Goal: Task Accomplishment & Management: Use online tool/utility

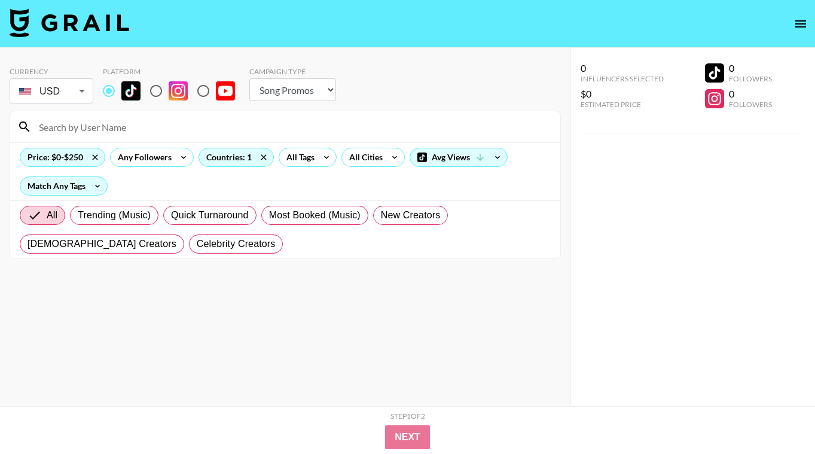
select select "Song"
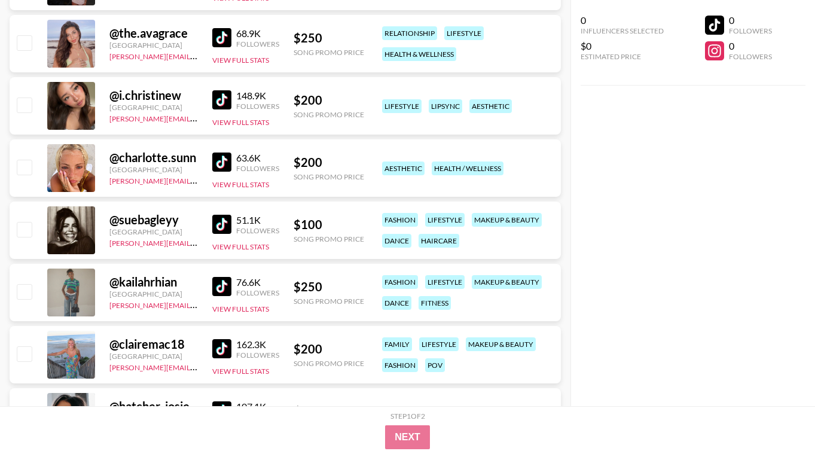
click at [711, 170] on div "0 Influencers Selected $0 Estimated Price 0 Followers 0 Followers" at bounding box center [692, 203] width 244 height 406
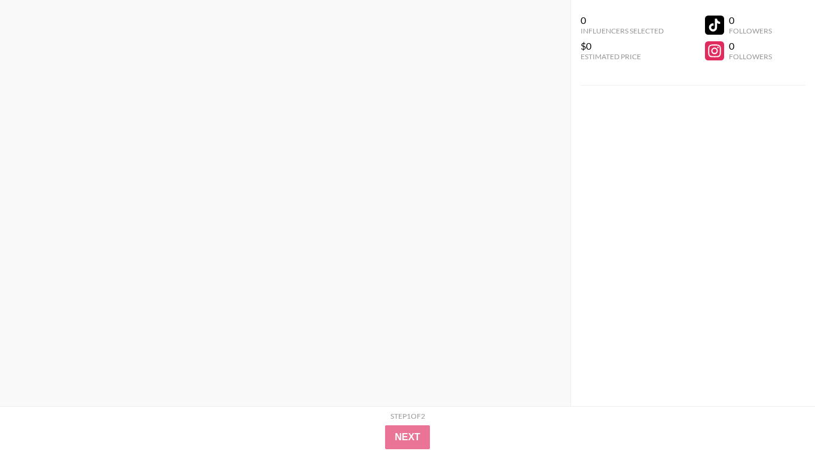
scroll to position [0, 0]
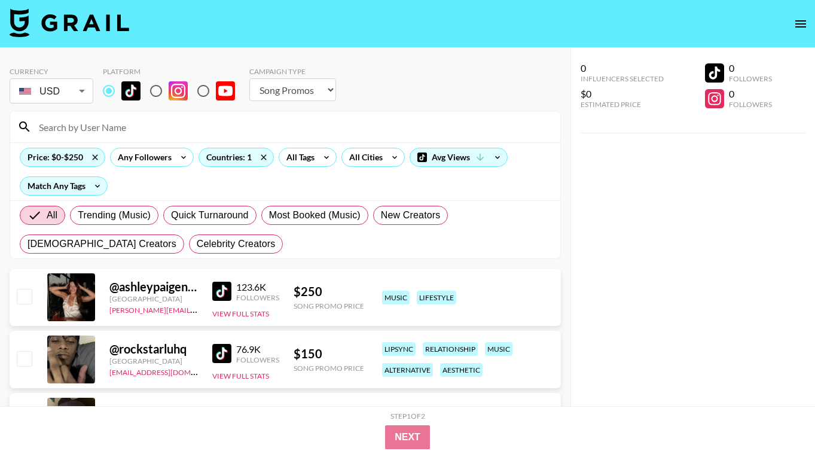
click at [108, 124] on input at bounding box center [292, 126] width 521 height 19
click at [94, 157] on icon at bounding box center [94, 157] width 19 height 18
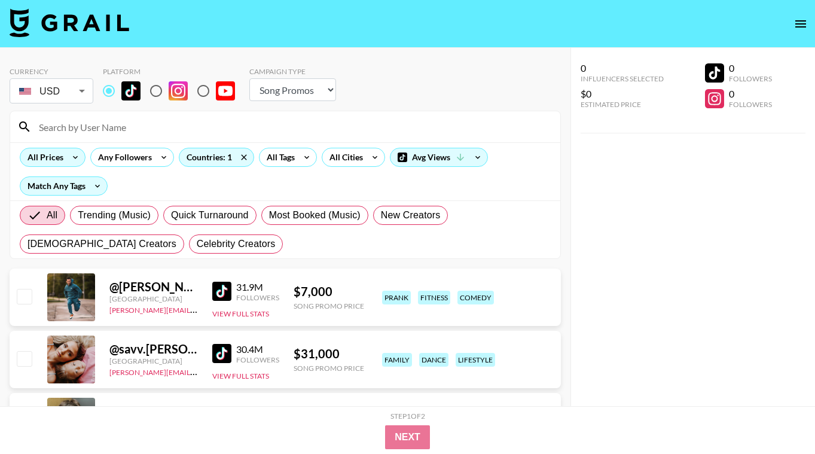
click at [117, 128] on input at bounding box center [292, 126] width 521 height 19
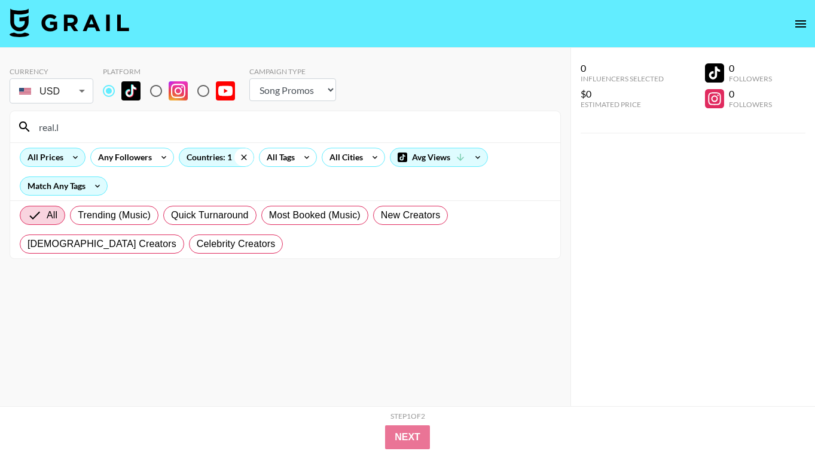
click at [244, 152] on icon at bounding box center [243, 157] width 19 height 18
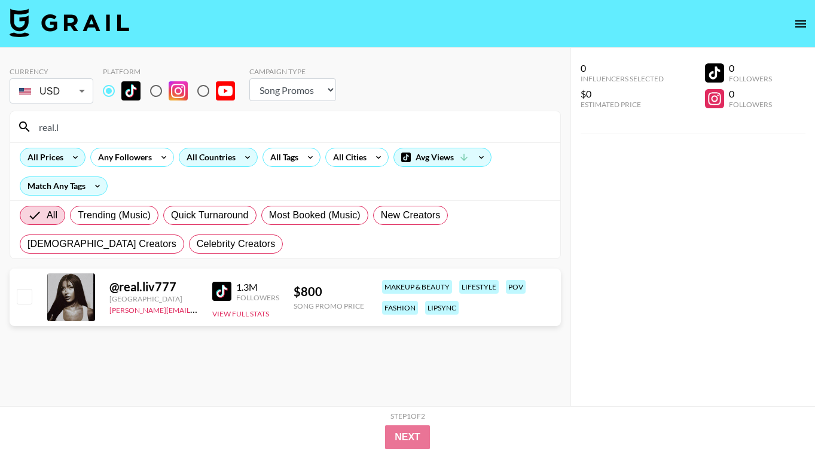
click at [99, 129] on input "real.l" at bounding box center [292, 126] width 521 height 19
drag, startPoint x: 79, startPoint y: 130, endPoint x: 0, endPoint y: 127, distance: 79.0
click at [0, 127] on div "Currency USD USD ​ Platform Campaign Type Choose Type... Song Promos Brand Prom…" at bounding box center [285, 251] width 570 height 406
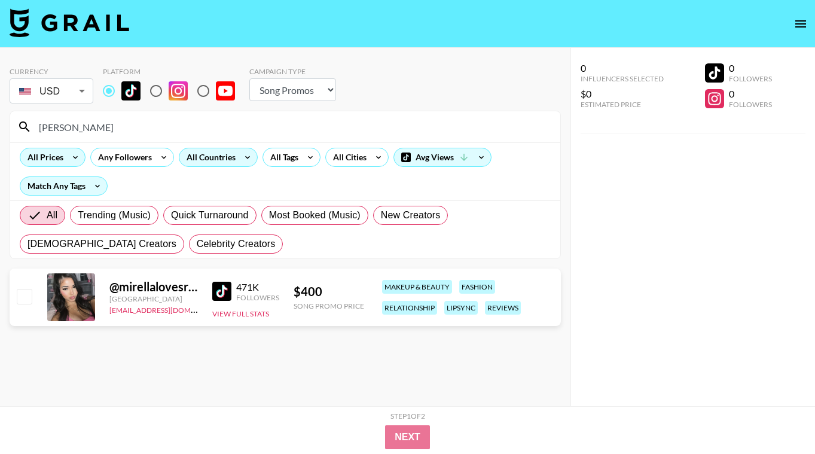
drag, startPoint x: 94, startPoint y: 124, endPoint x: 0, endPoint y: 121, distance: 94.5
click at [0, 121] on div "Currency USD USD ​ Platform Campaign Type Choose Type... Song Promos Brand Prom…" at bounding box center [285, 251] width 570 height 406
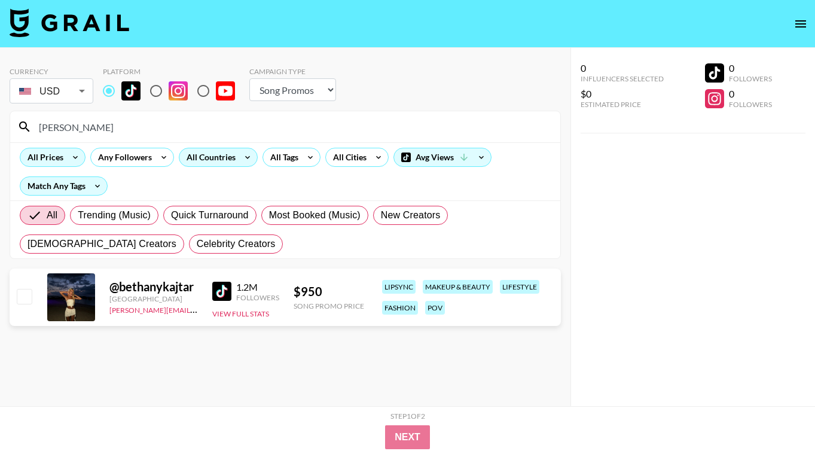
type input "[PERSON_NAME]"
